Goal: Information Seeking & Learning: Learn about a topic

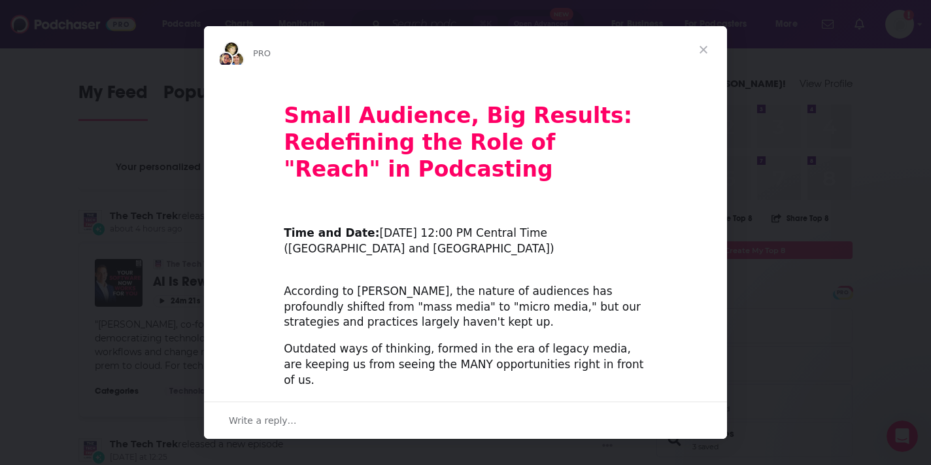
click at [705, 48] on span "Close" at bounding box center [703, 49] width 47 height 47
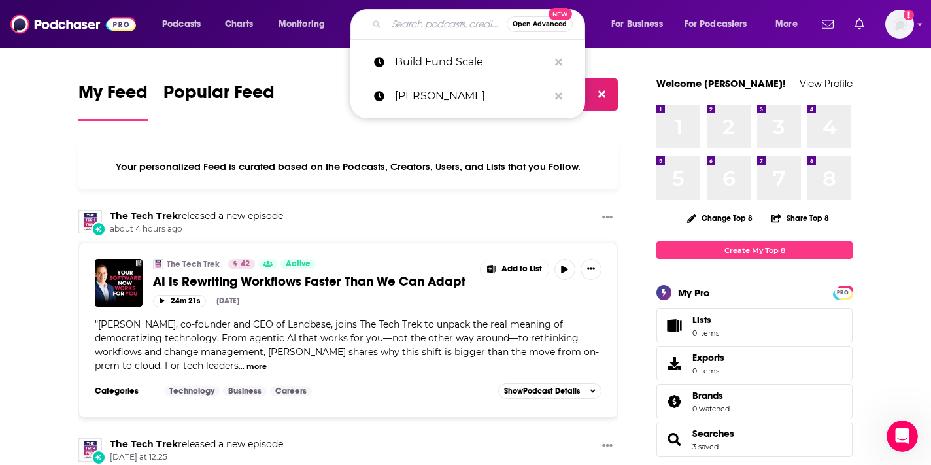
click at [417, 20] on input "Search podcasts, credits, & more..." at bounding box center [447, 24] width 120 height 21
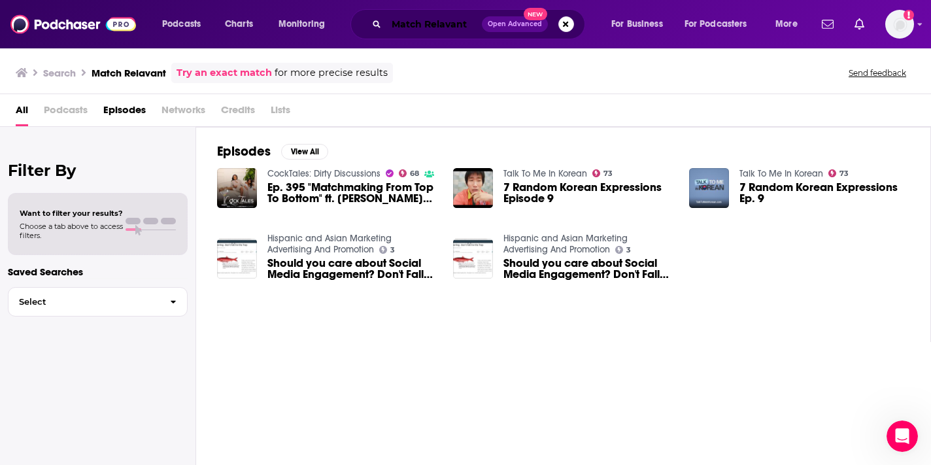
click at [449, 23] on input "Match Relavant" at bounding box center [435, 24] width 96 height 21
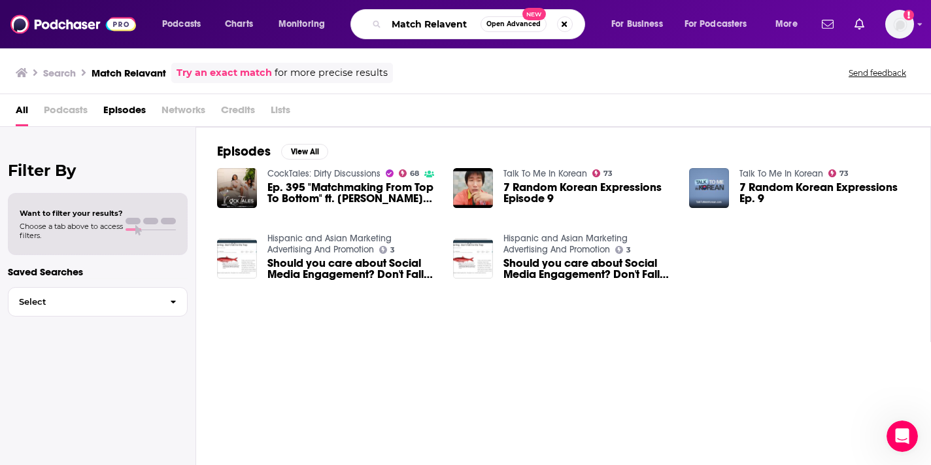
type input "Match Relavent"
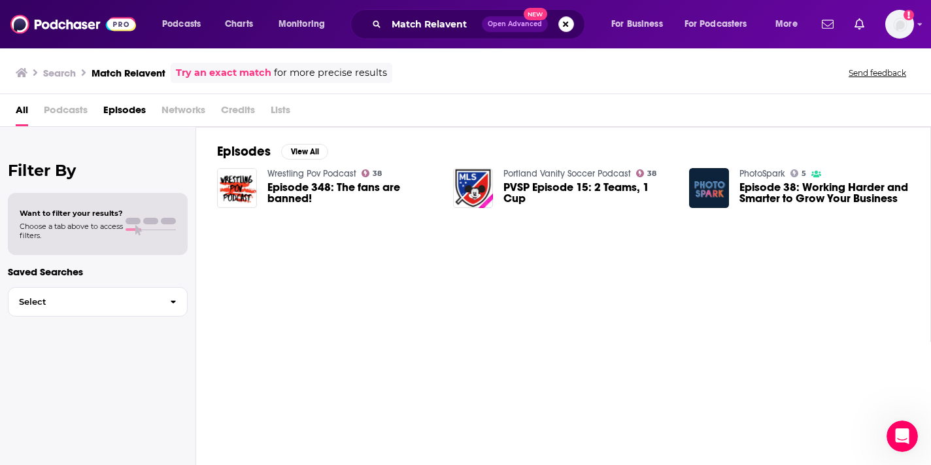
click at [562, 23] on button "Search podcasts, credits, & more..." at bounding box center [567, 24] width 16 height 16
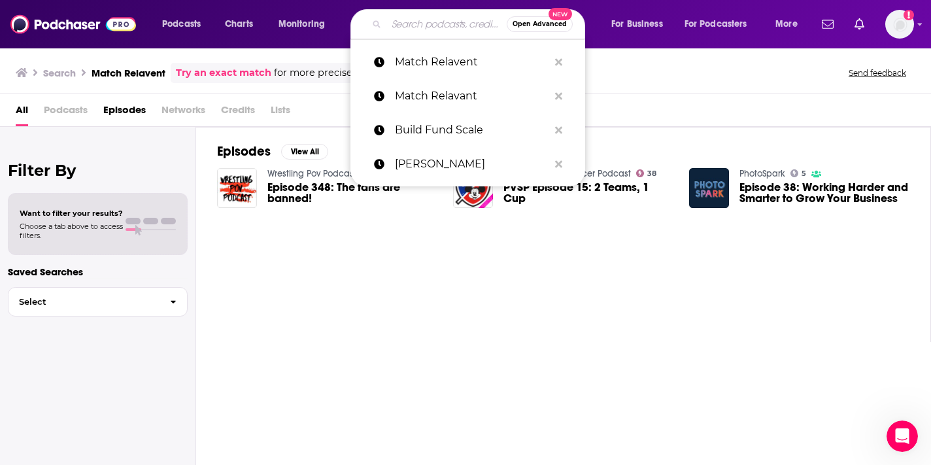
click at [428, 26] on input "Search podcasts, credits, & more..." at bounding box center [447, 24] width 120 height 21
click at [445, 86] on p "Match Relavant" at bounding box center [472, 96] width 154 height 34
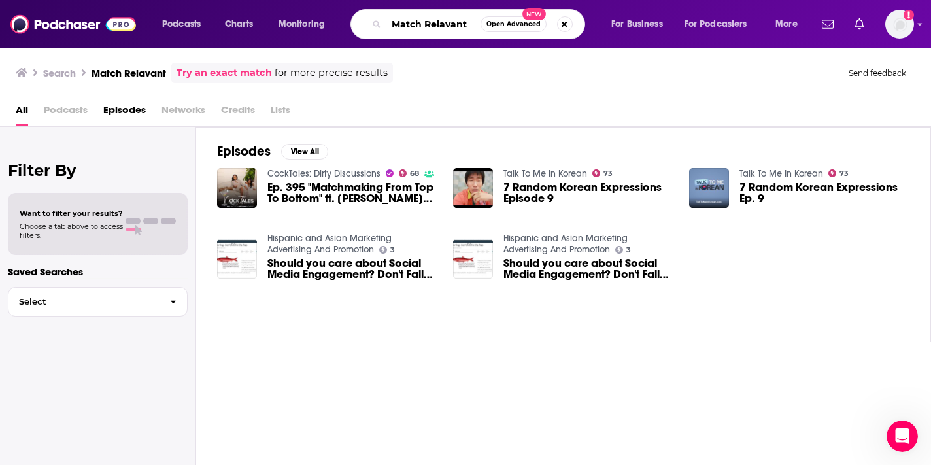
drag, startPoint x: 446, startPoint y: 24, endPoint x: 444, endPoint y: 37, distance: 13.2
click at [446, 24] on input "Match Relavant" at bounding box center [434, 24] width 94 height 21
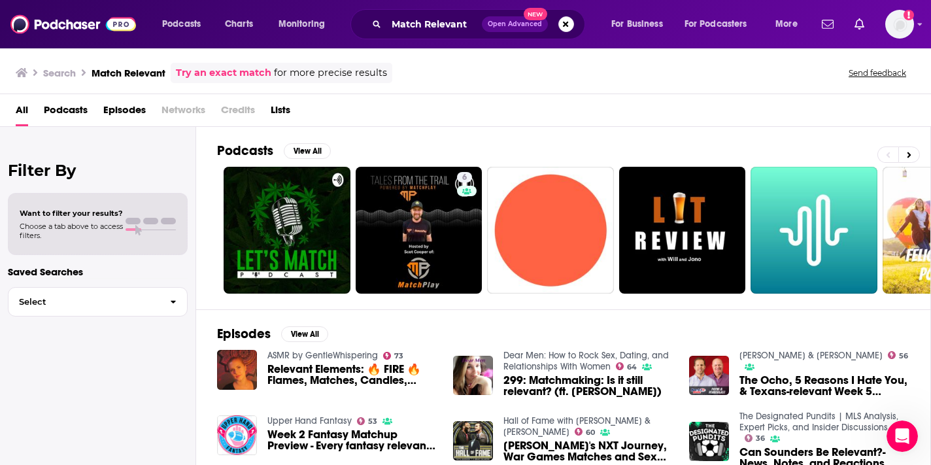
click at [820, 106] on div "All Podcasts Episodes Networks Credits Lists" at bounding box center [468, 112] width 905 height 27
click at [223, 71] on link "Try an exact match" at bounding box center [224, 72] width 96 height 15
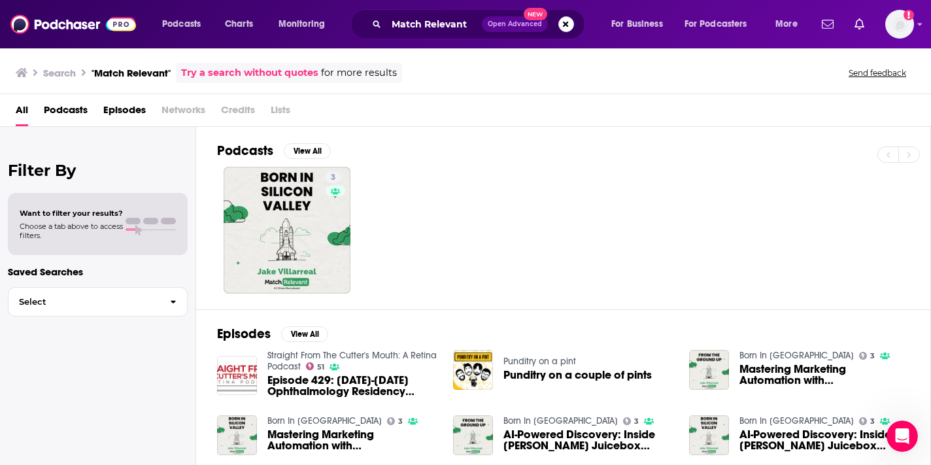
click at [574, 178] on div "3" at bounding box center [574, 230] width 714 height 127
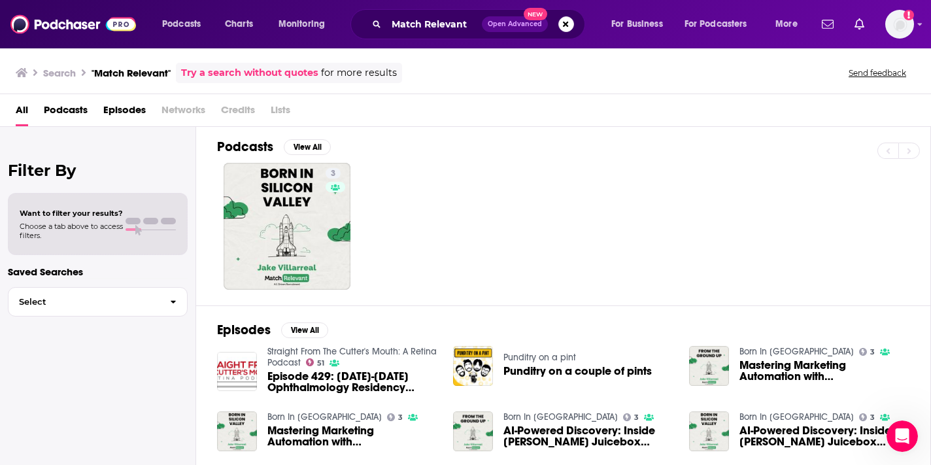
scroll to position [2, 0]
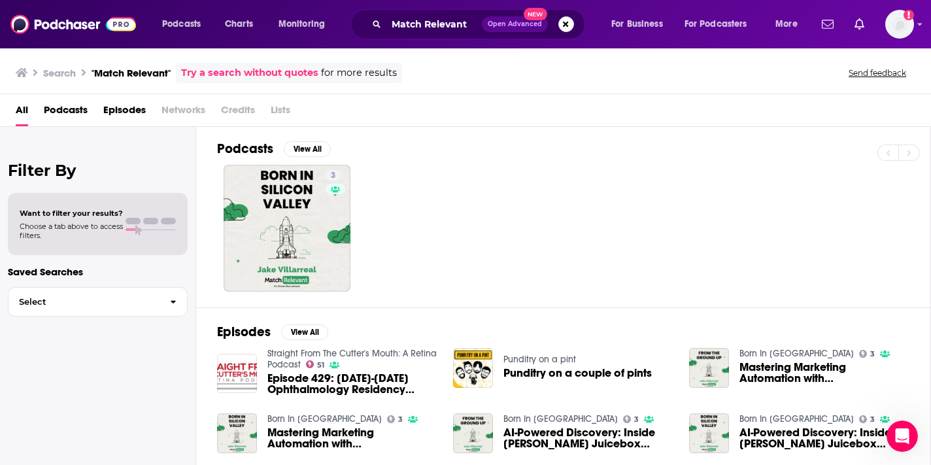
click at [65, 67] on h3 "Search" at bounding box center [59, 73] width 33 height 12
click at [120, 71] on h3 ""Match Relevant"" at bounding box center [131, 73] width 79 height 12
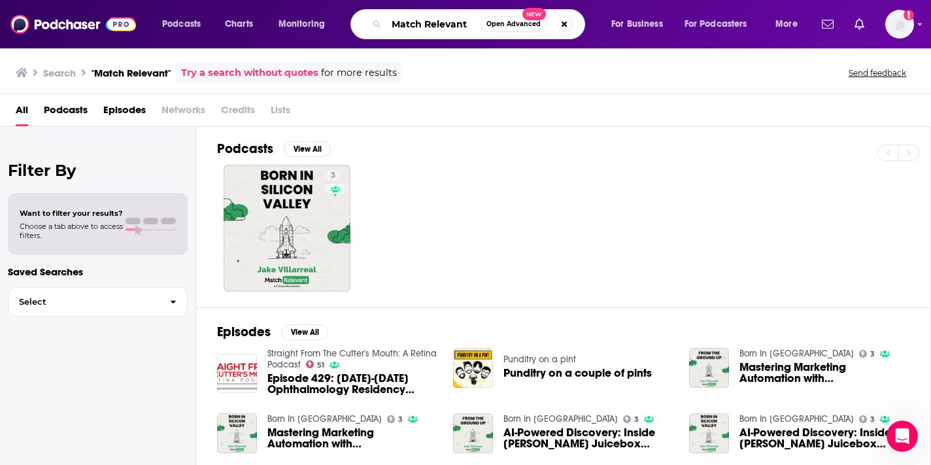
drag, startPoint x: 474, startPoint y: 23, endPoint x: 361, endPoint y: 24, distance: 112.5
click at [361, 24] on div "Match Relevant Open Advanced New" at bounding box center [468, 24] width 235 height 30
type input ""Match R"
click at [562, 26] on button "Search podcasts, credits, & more..." at bounding box center [565, 24] width 16 height 16
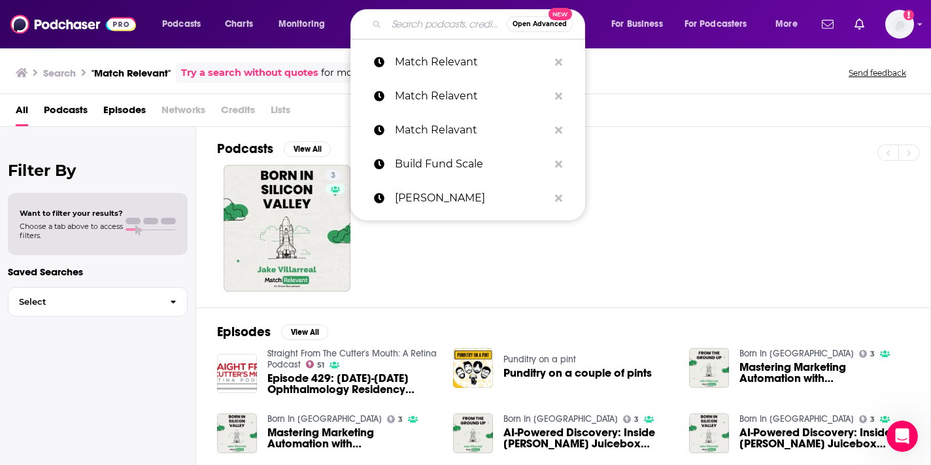
paste input "Match Relevant Podcast"
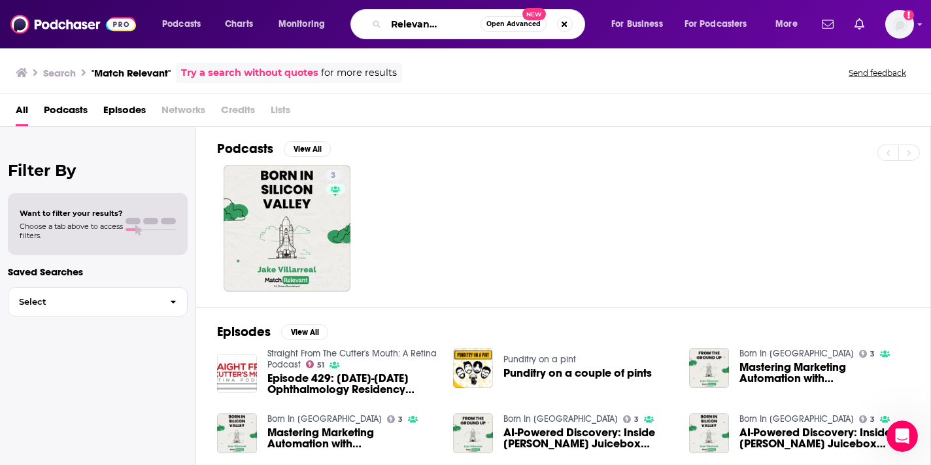
type input "Match Relevant Podcast"
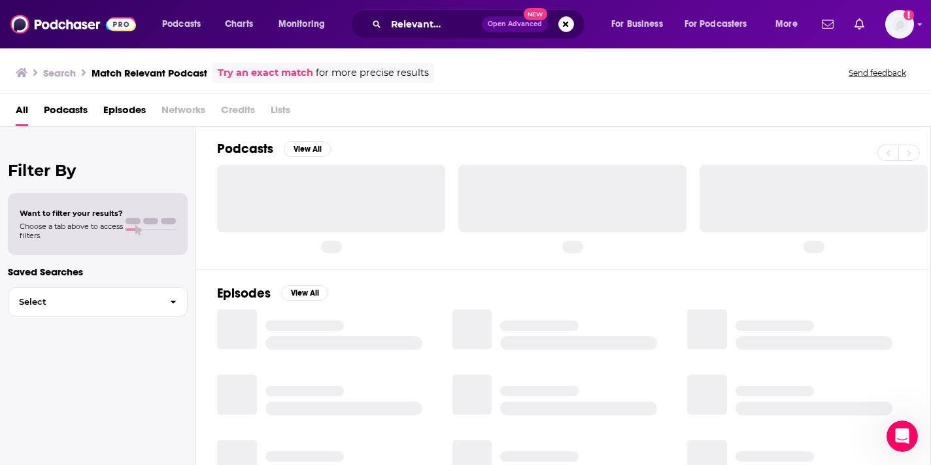
scroll to position [2, 0]
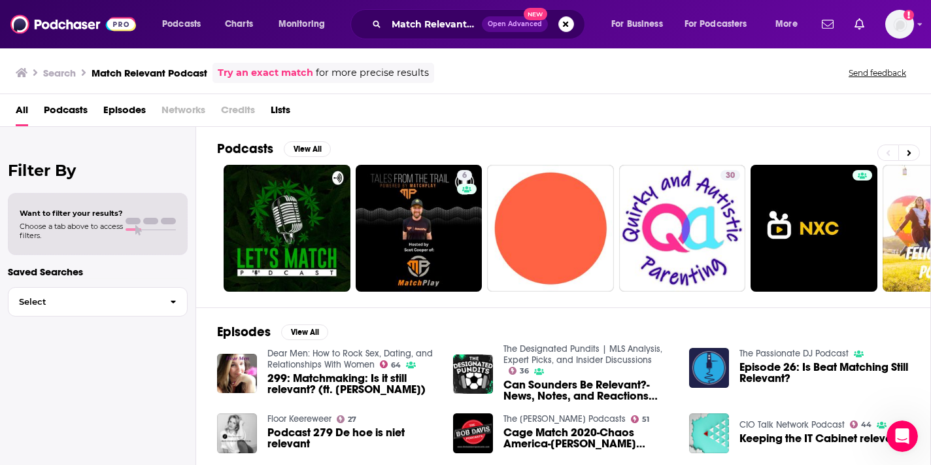
click at [118, 386] on div "Filter By Want to filter your results? Choose a tab above to access filters. Sa…" at bounding box center [98, 359] width 196 height 465
click at [71, 108] on span "Podcasts" at bounding box center [66, 112] width 44 height 27
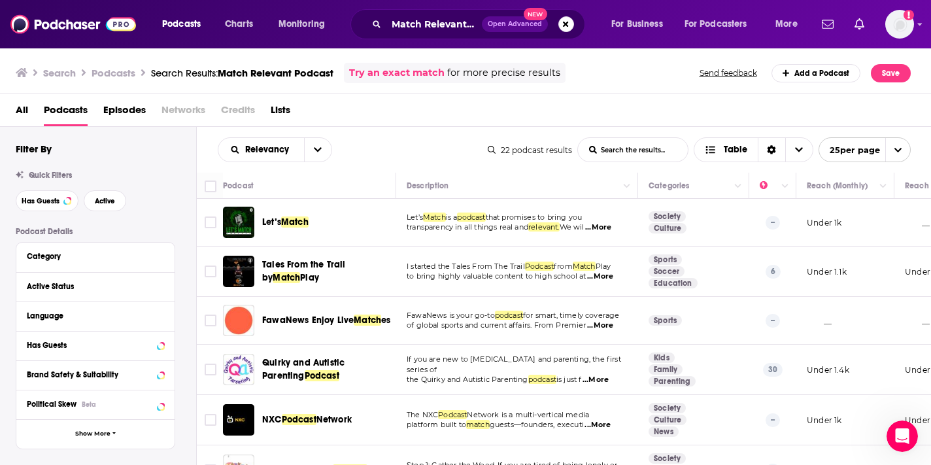
click at [914, 109] on div "All Podcasts Episodes Networks Credits Lists" at bounding box center [469, 112] width 906 height 27
